Goal: Find specific page/section: Find specific page/section

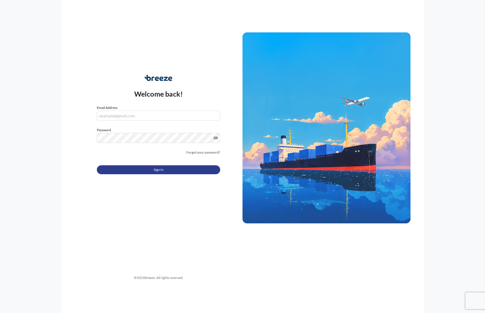
type input "[PERSON_NAME][EMAIL_ADDRESS][DOMAIN_NAME]"
click at [185, 169] on button "Sign In" at bounding box center [158, 169] width 123 height 9
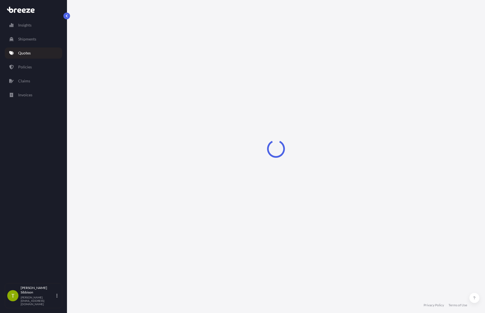
select select "Sea"
select select "Road"
select select "1"
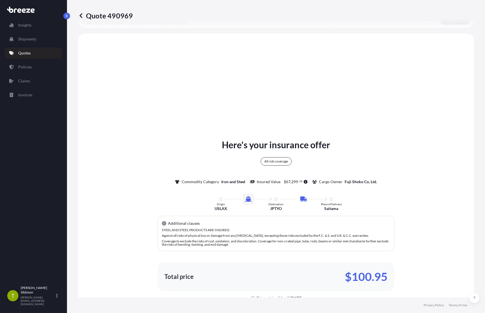
scroll to position [203, 0]
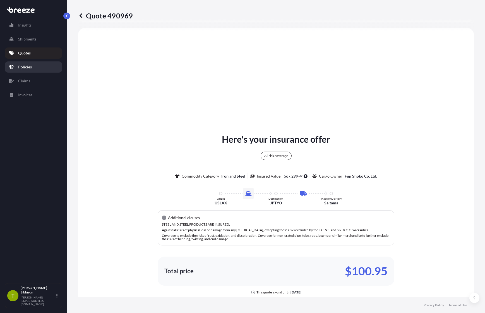
click at [34, 68] on link "Policies" at bounding box center [34, 66] width 58 height 11
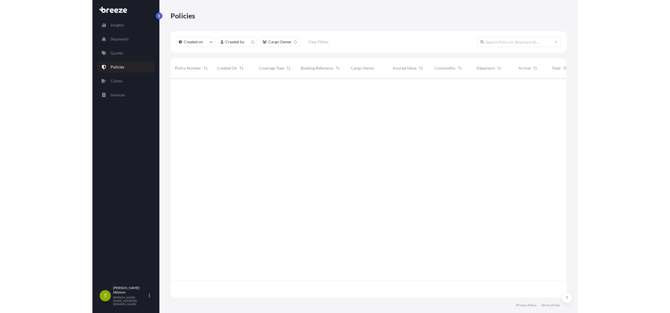
scroll to position [218, 392]
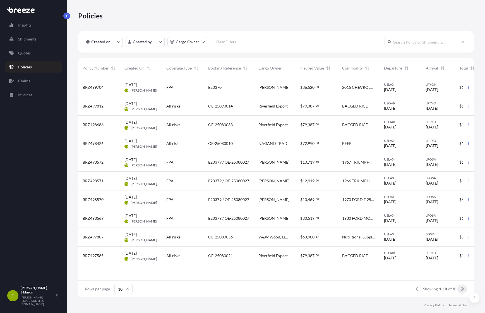
click at [460, 292] on button at bounding box center [463, 288] width 10 height 9
click at [464, 291] on button at bounding box center [463, 288] width 10 height 9
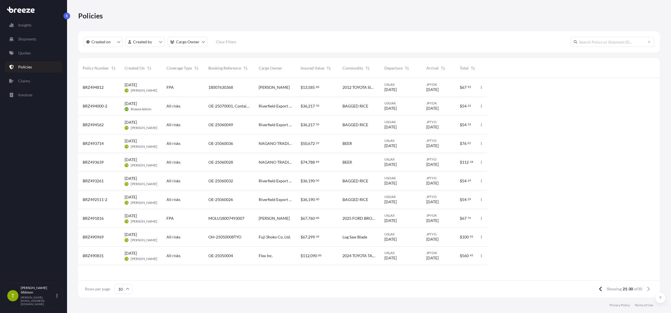
scroll to position [218, 577]
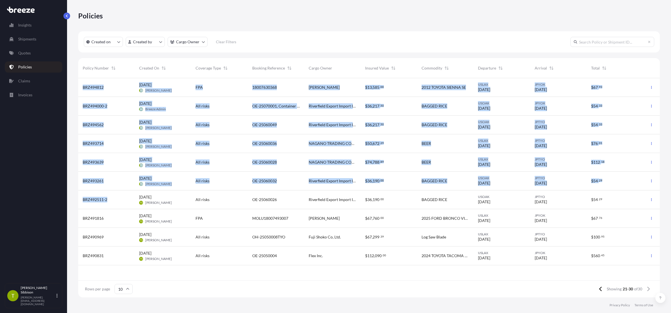
drag, startPoint x: 110, startPoint y: 199, endPoint x: 73, endPoint y: 201, distance: 37.4
click at [73, 201] on div "Policies Created on Created by Cargo Owner Clear Filters Policy Number Created …" at bounding box center [369, 148] width 604 height 297
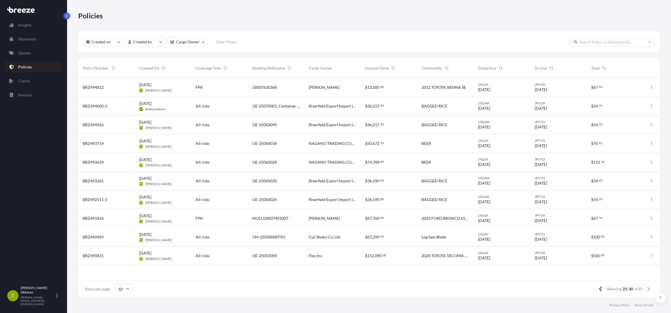
click at [117, 199] on div "BRZ492511-2" at bounding box center [106, 200] width 47 height 6
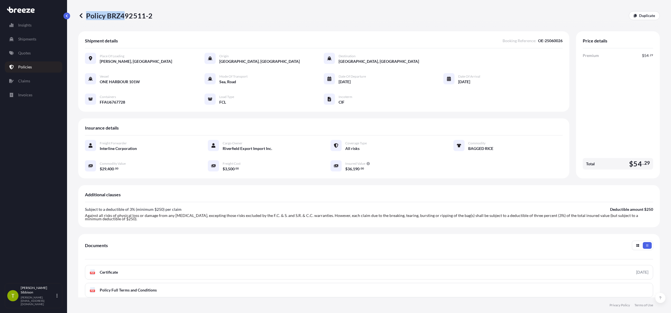
drag, startPoint x: 154, startPoint y: 17, endPoint x: 123, endPoint y: 18, distance: 30.2
click at [123, 18] on div "Policy BRZ492511-2 Duplicate" at bounding box center [368, 15] width 581 height 9
drag, startPoint x: 127, startPoint y: 17, endPoint x: 153, endPoint y: 17, distance: 26.5
click at [127, 17] on p "Policy BRZ492511-2" at bounding box center [115, 15] width 75 height 9
drag, startPoint x: 156, startPoint y: 16, endPoint x: 126, endPoint y: 17, distance: 29.9
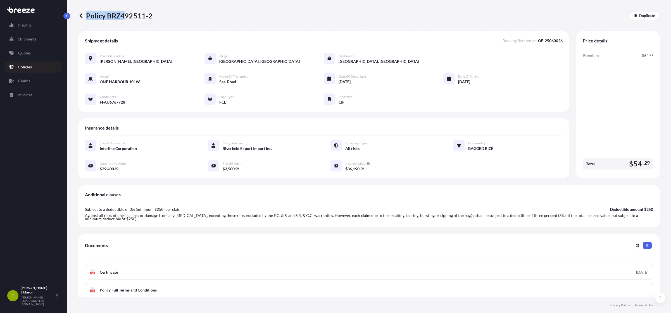
click at [126, 17] on div "Policy BRZ492511-2 Duplicate" at bounding box center [368, 15] width 581 height 9
click at [126, 17] on p "Policy BRZ492511-2" at bounding box center [115, 15] width 75 height 9
drag, startPoint x: 108, startPoint y: 16, endPoint x: 150, endPoint y: 16, distance: 42.2
click at [150, 16] on p "Policy BRZ492511-2" at bounding box center [115, 15] width 75 height 9
copy p "BRZ492511-2"
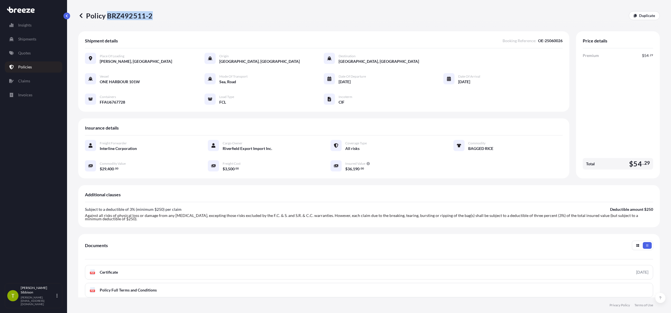
click at [81, 12] on link at bounding box center [81, 15] width 6 height 9
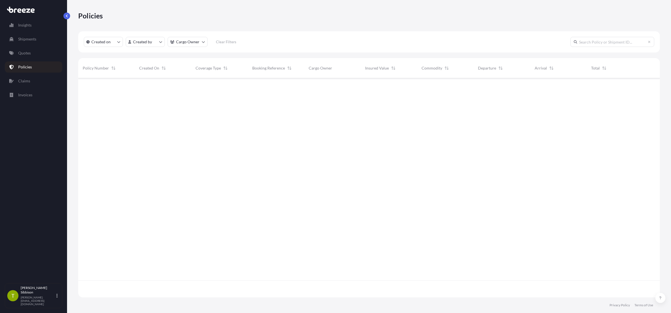
scroll to position [218, 577]
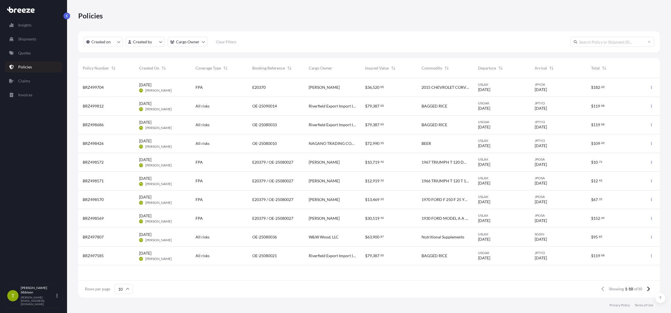
click at [121, 287] on input "10" at bounding box center [123, 289] width 18 height 10
click at [124, 274] on div "50" at bounding box center [123, 273] width 14 height 11
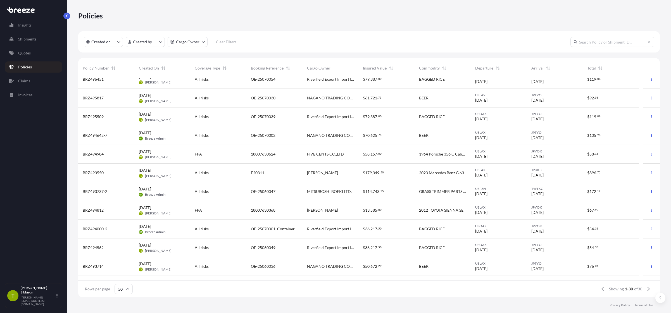
scroll to position [359, 0]
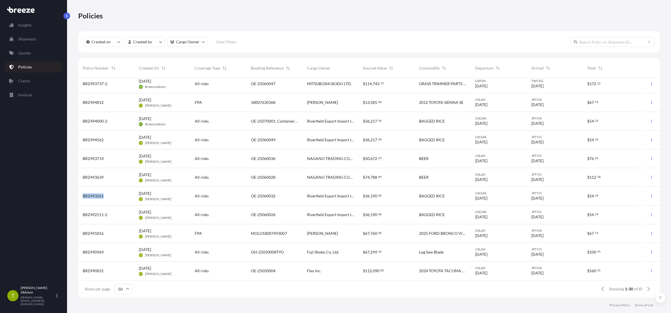
drag, startPoint x: 118, startPoint y: 198, endPoint x: 79, endPoint y: 197, distance: 39.1
click at [79, 197] on div "BRZ493261" at bounding box center [106, 196] width 56 height 19
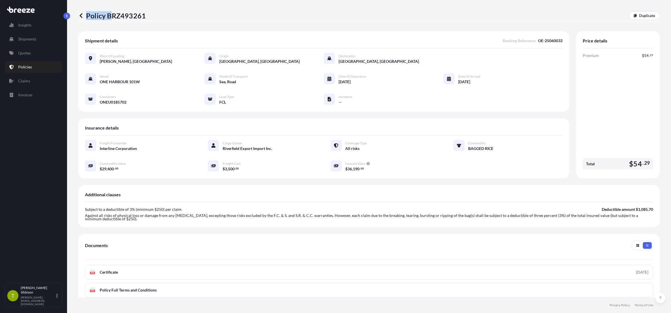
drag, startPoint x: 149, startPoint y: 15, endPoint x: 114, endPoint y: 17, distance: 34.7
click at [113, 17] on div "Policy BRZ493261 Duplicate" at bounding box center [368, 15] width 581 height 9
click at [116, 16] on p "Policy BRZ493261" at bounding box center [112, 15] width 68 height 9
click at [123, 16] on p "Policy BRZ493261" at bounding box center [112, 15] width 68 height 9
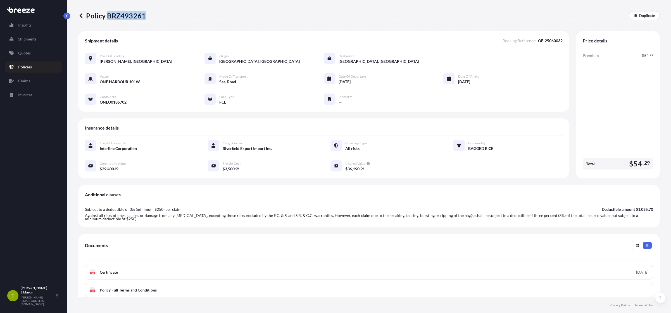
copy p "BRZ493261"
click at [82, 17] on icon at bounding box center [81, 15] width 3 height 5
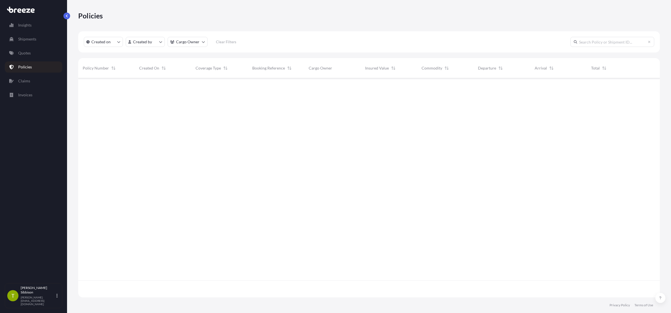
scroll to position [218, 577]
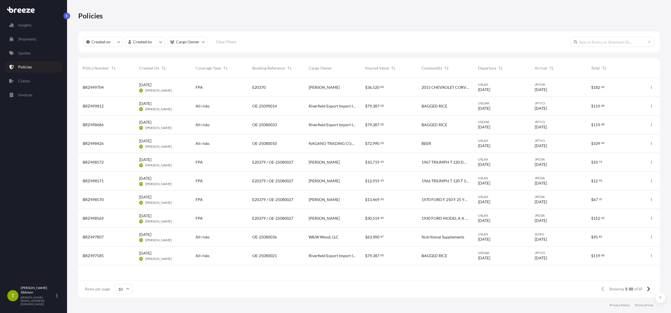
click at [122, 292] on input "10" at bounding box center [123, 289] width 18 height 10
click at [123, 274] on div "50" at bounding box center [123, 273] width 14 height 11
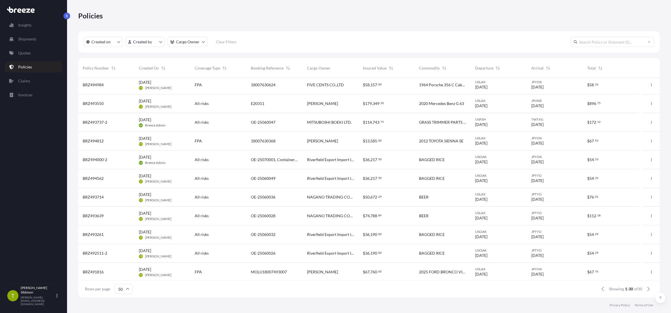
scroll to position [359, 0]
click at [485, 235] on button "button" at bounding box center [651, 233] width 9 height 9
drag, startPoint x: 119, startPoint y: 234, endPoint x: 82, endPoint y: 234, distance: 37.4
click at [82, 234] on div "BRZ491816" at bounding box center [106, 233] width 56 height 19
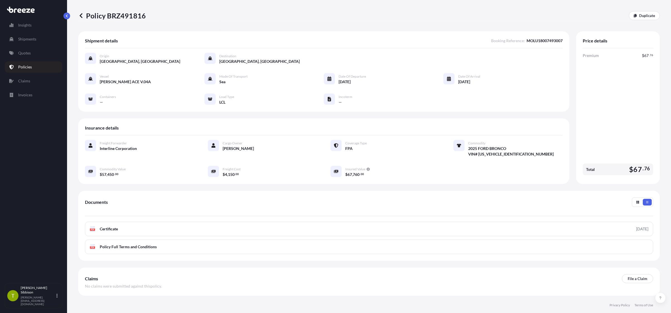
click at [122, 15] on p "Policy BRZ491816" at bounding box center [112, 15] width 68 height 9
copy p "BRZ491816"
click at [79, 15] on icon at bounding box center [81, 16] width 6 height 6
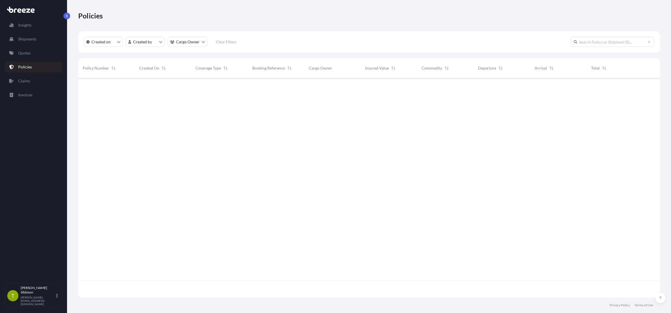
scroll to position [218, 577]
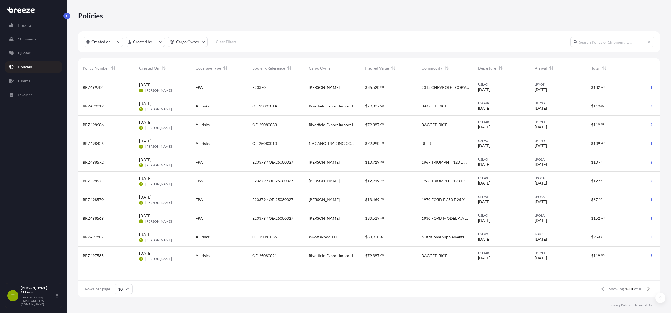
click at [114, 292] on input "10" at bounding box center [123, 289] width 18 height 10
click at [120, 277] on div "50" at bounding box center [123, 273] width 14 height 11
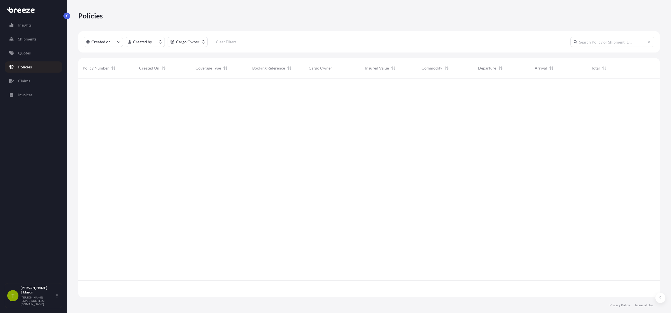
scroll to position [218, 577]
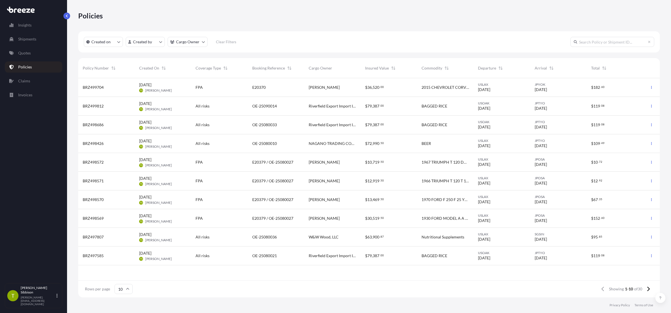
click at [126, 290] on icon at bounding box center [127, 288] width 3 height 3
click at [124, 272] on div "50" at bounding box center [123, 273] width 14 height 11
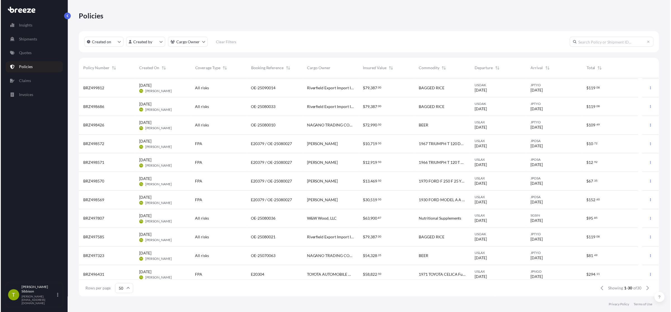
scroll to position [0, 0]
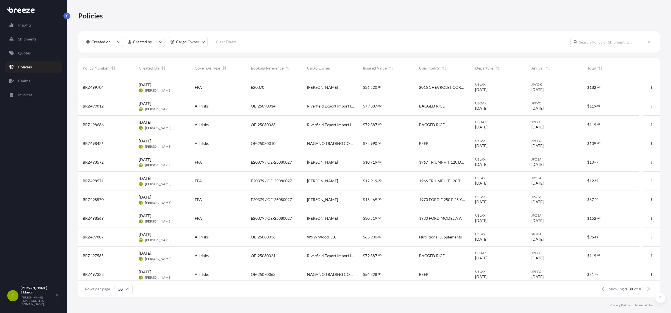
click at [97, 124] on span "BRZ498686" at bounding box center [93, 125] width 21 height 6
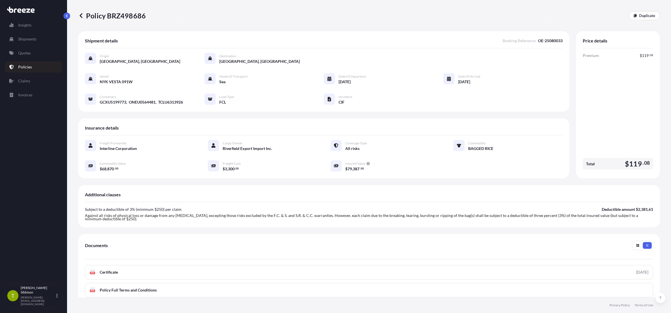
click at [118, 21] on div "Policy BRZ498686 Duplicate" at bounding box center [368, 15] width 581 height 31
click at [122, 18] on p "Policy BRZ498686" at bounding box center [112, 15] width 68 height 9
copy p "BRZ498686"
